Goal: Navigation & Orientation: Find specific page/section

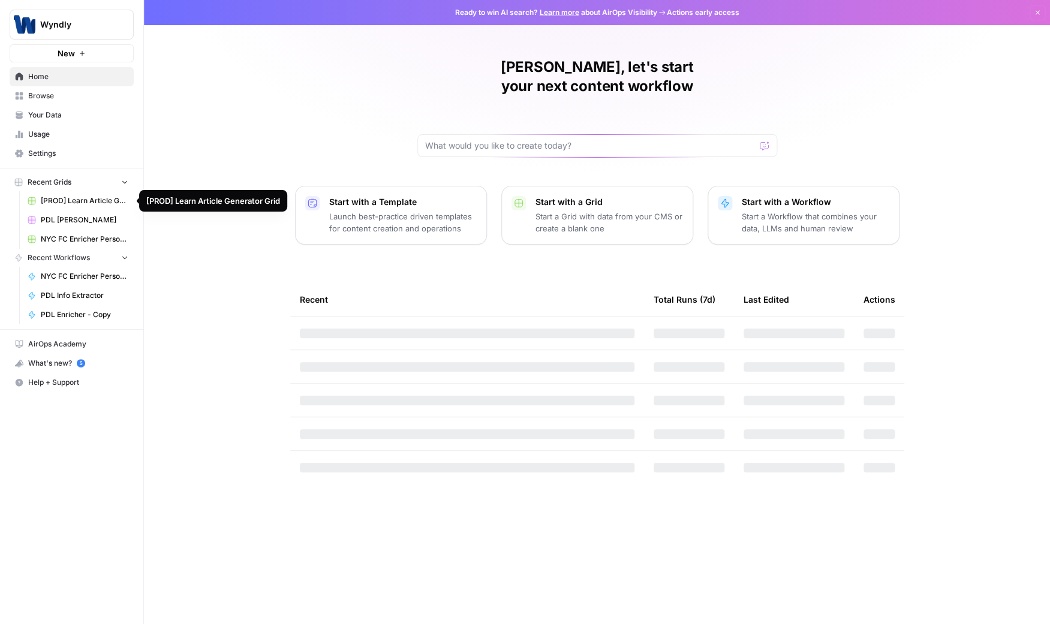
click at [149, 133] on div "[PERSON_NAME], let's start your next content workflow Start with a Template Lau…" at bounding box center [597, 312] width 906 height 624
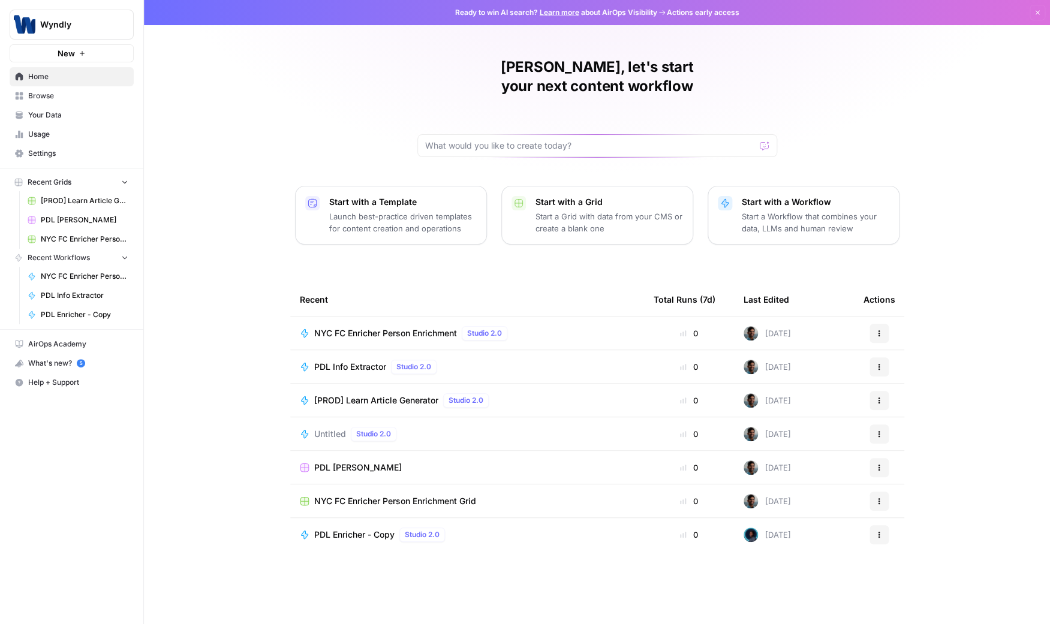
click at [102, 87] on link "Browse" at bounding box center [72, 95] width 124 height 19
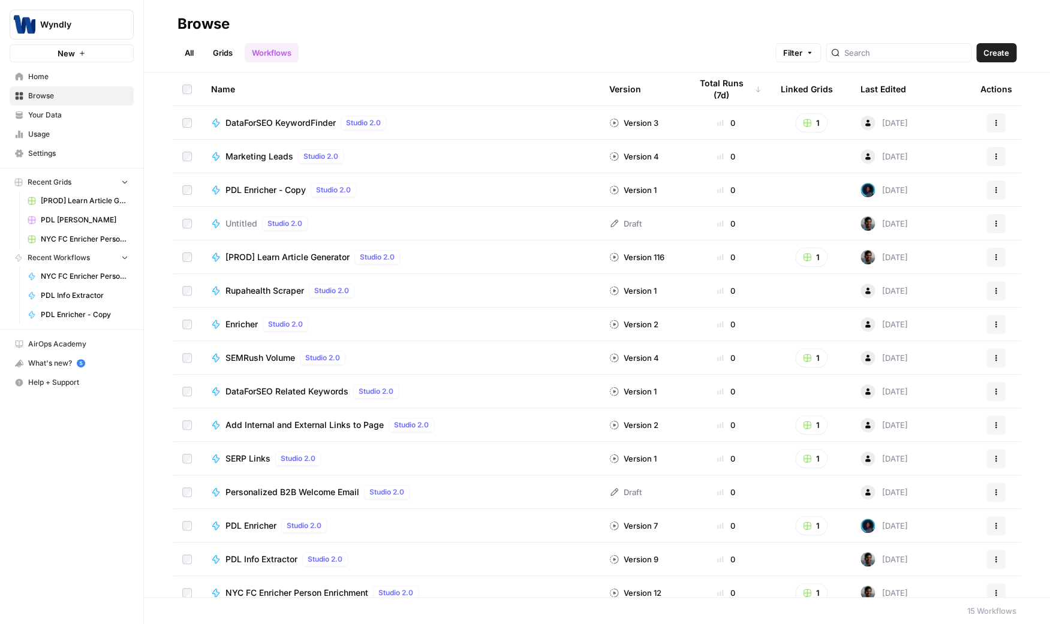
click at [83, 113] on span "Your Data" at bounding box center [78, 115] width 100 height 11
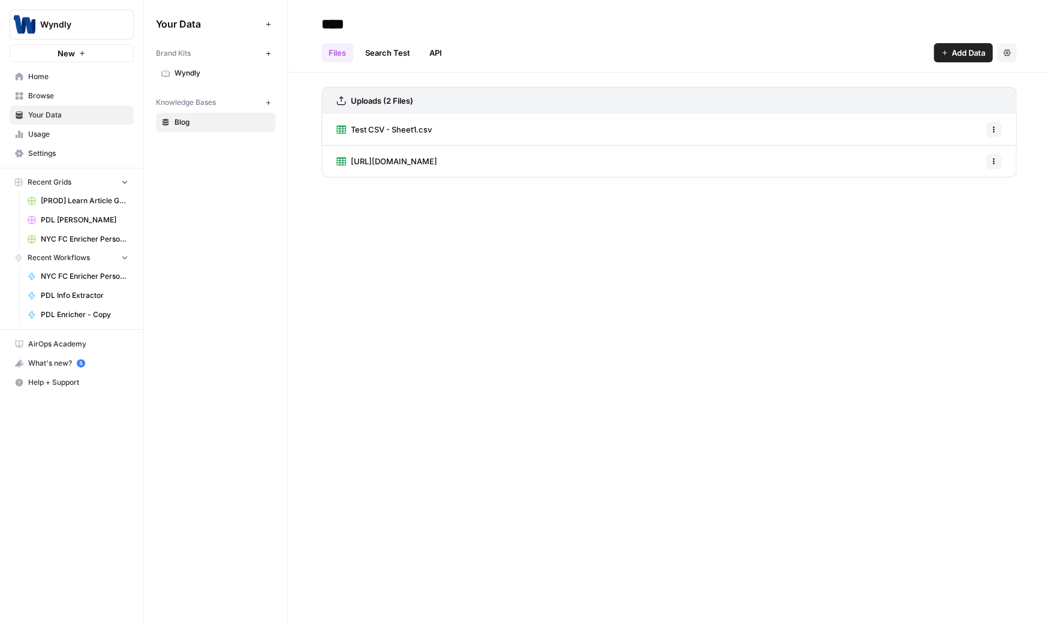
click at [68, 136] on span "Usage" at bounding box center [78, 134] width 100 height 11
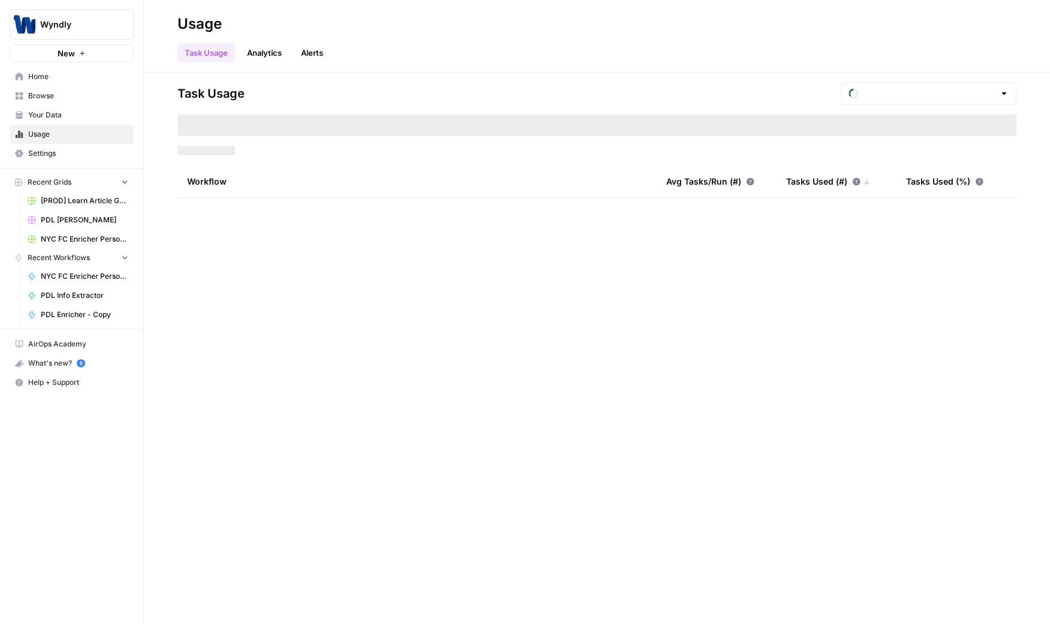
type input "August Tasks"
click at [61, 152] on span "Settings" at bounding box center [78, 153] width 100 height 11
